Goal: Navigation & Orientation: Find specific page/section

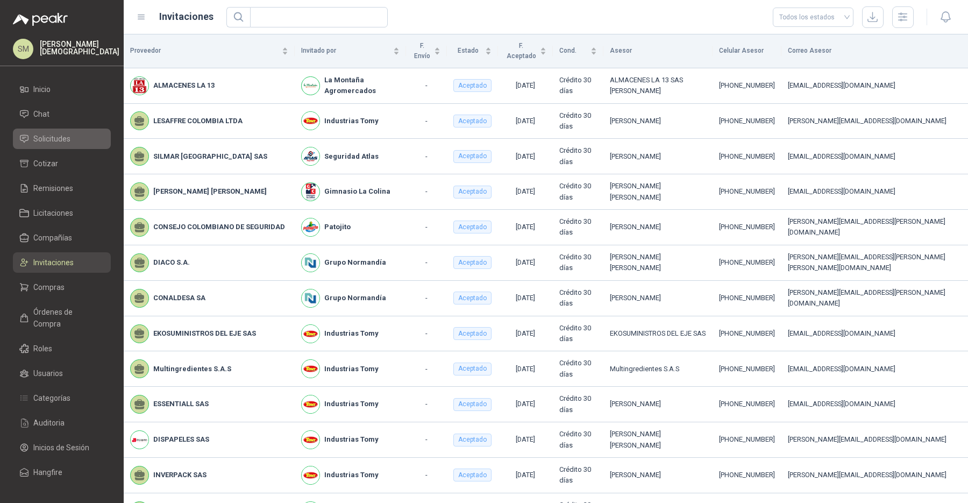
click at [48, 138] on span "Solicitudes" at bounding box center [51, 139] width 37 height 12
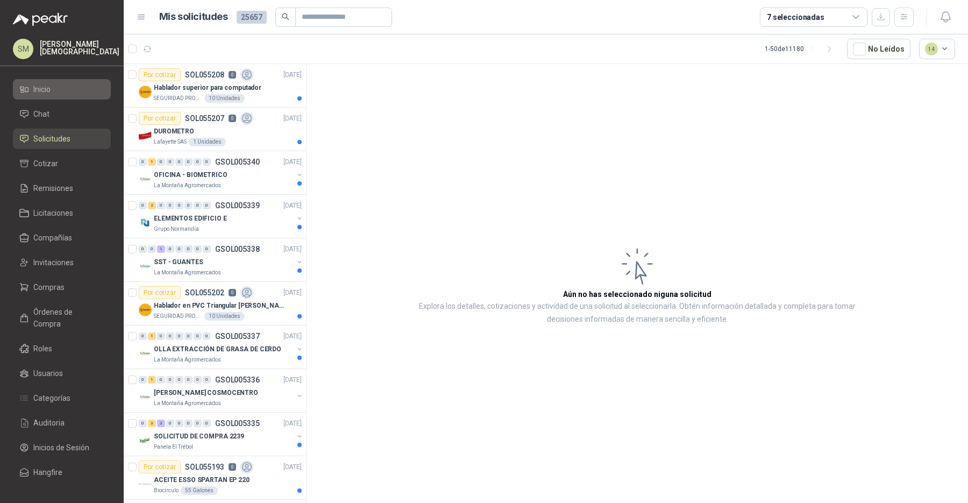
click at [61, 91] on li "Inicio" at bounding box center [61, 89] width 85 height 12
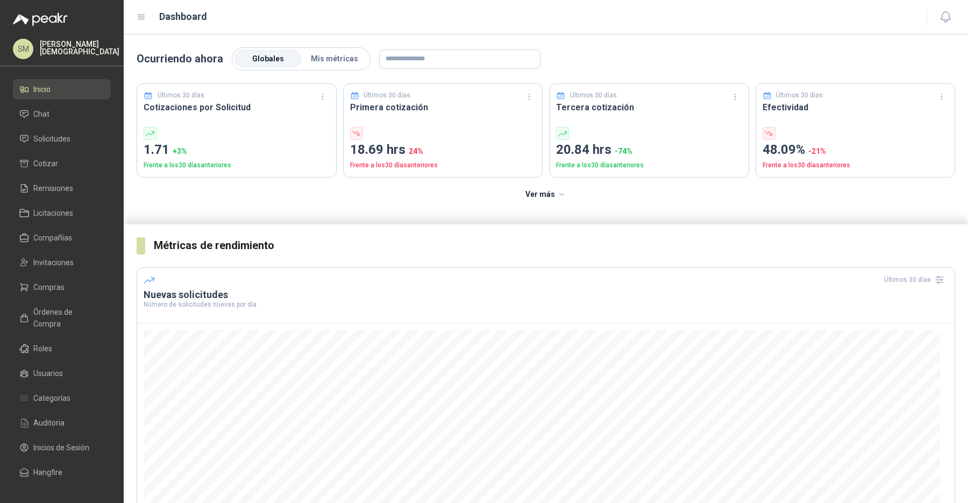
scroll to position [38, 0]
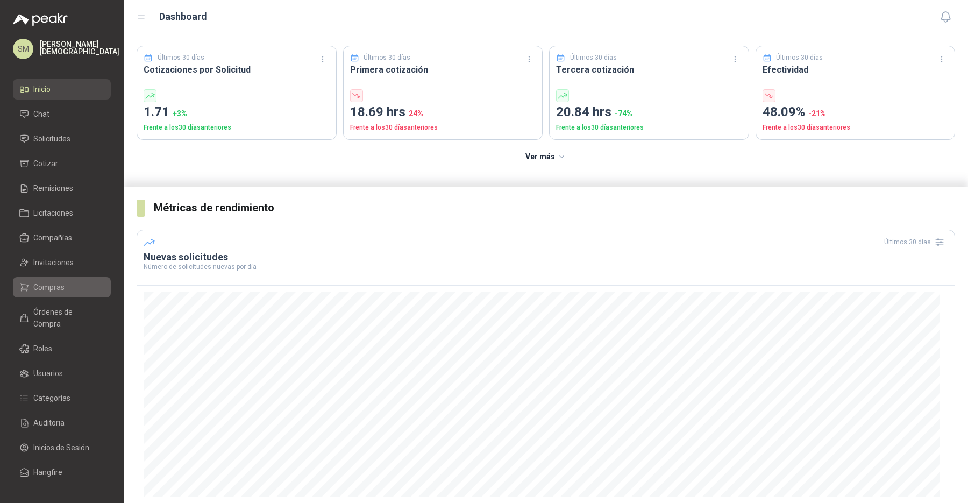
click at [57, 281] on span "Compras" at bounding box center [48, 287] width 31 height 12
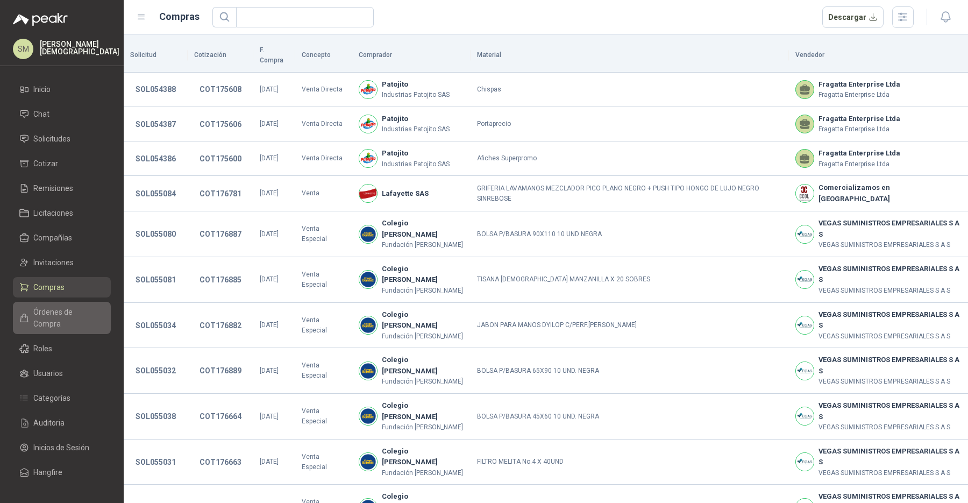
click at [53, 308] on span "Órdenes de Compra" at bounding box center [66, 318] width 67 height 24
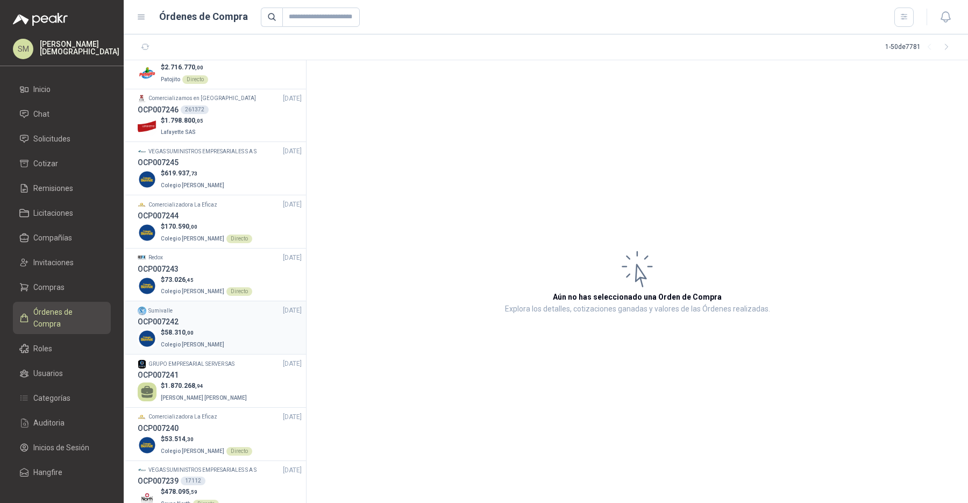
scroll to position [10, 0]
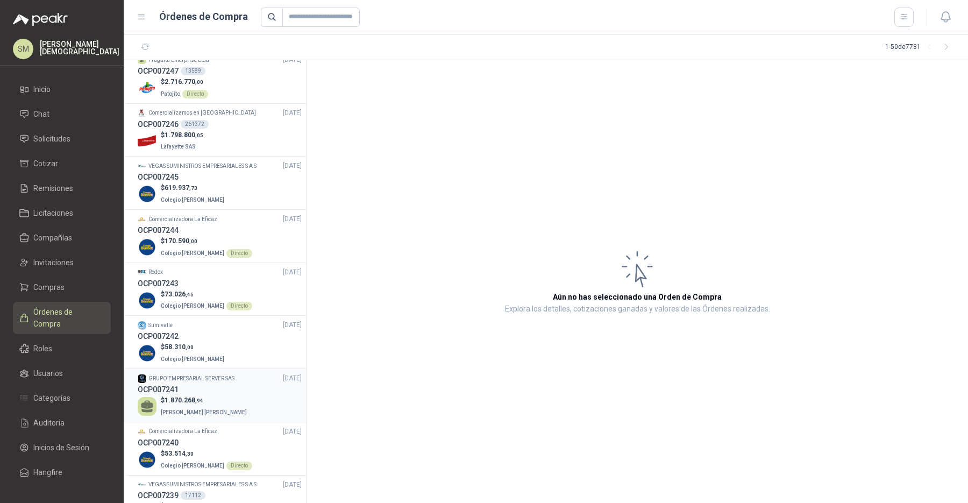
click at [206, 409] on span "[PERSON_NAME] [PERSON_NAME]" at bounding box center [204, 412] width 86 height 6
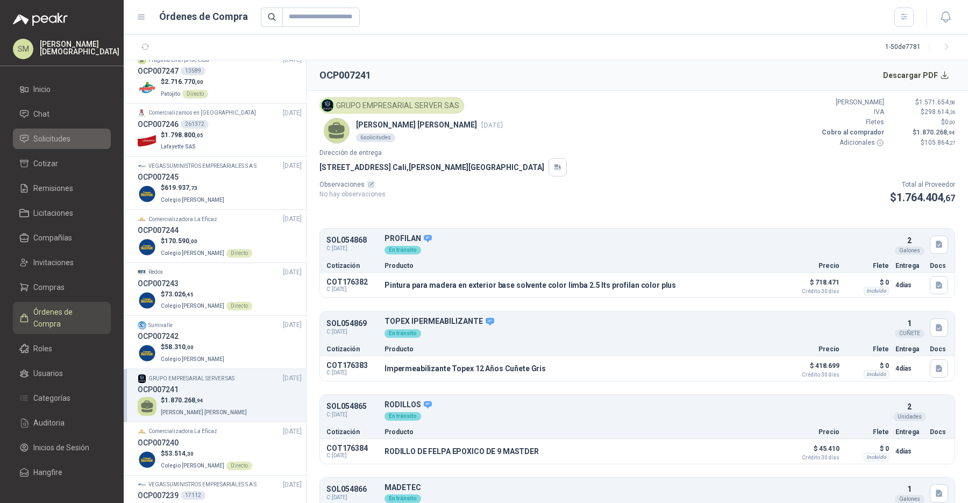
click at [65, 141] on span "Solicitudes" at bounding box center [51, 139] width 37 height 12
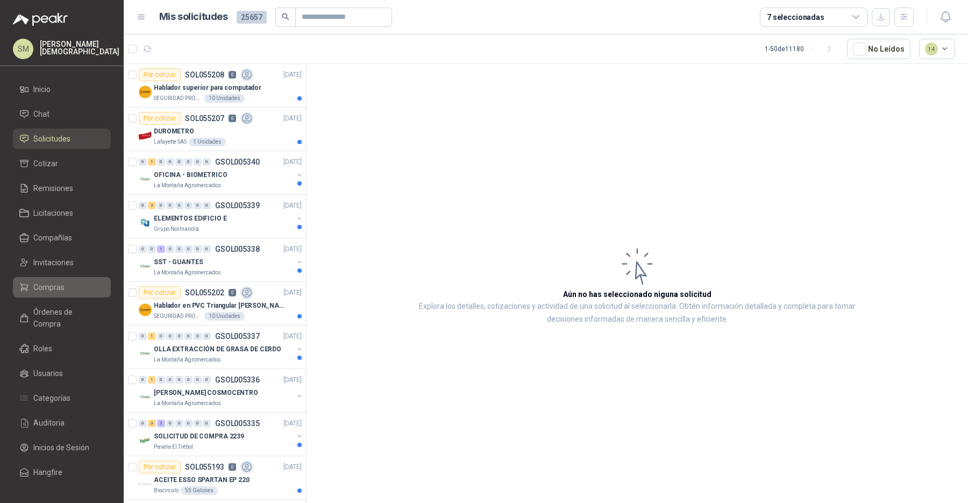
click at [57, 291] on span "Compras" at bounding box center [48, 287] width 31 height 12
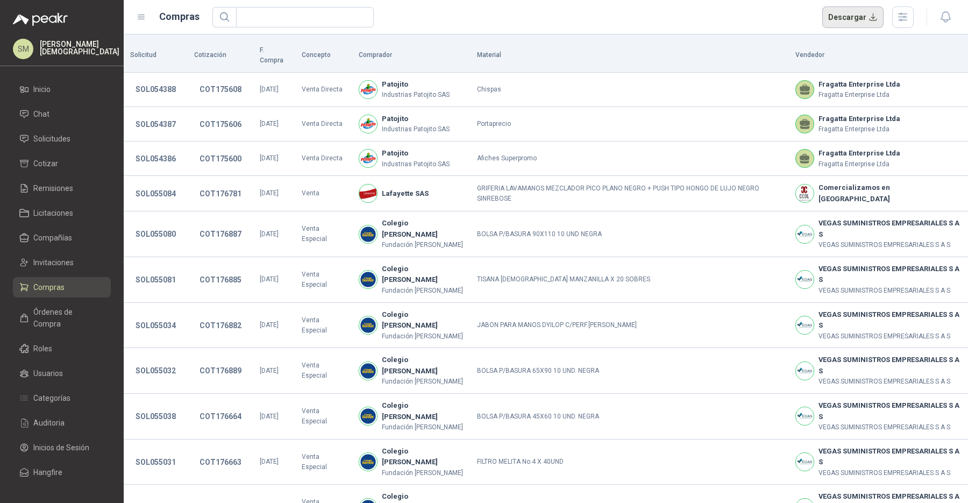
click at [862, 13] on button "Descargar" at bounding box center [853, 17] width 62 height 22
